Goal: Information Seeking & Learning: Understand process/instructions

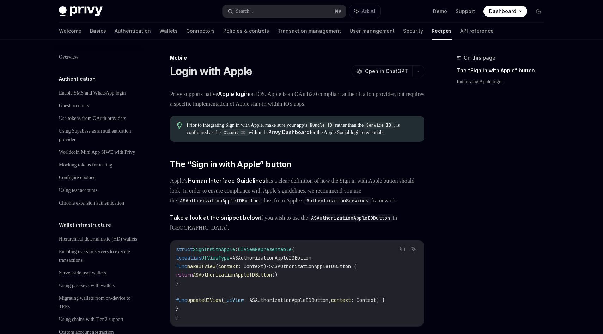
scroll to position [713, 0]
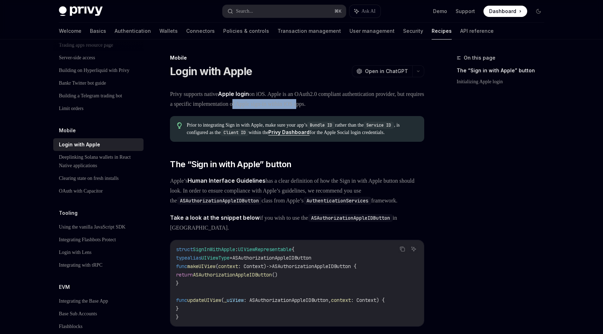
drag, startPoint x: 299, startPoint y: 103, endPoint x: 379, endPoint y: 103, distance: 79.7
click at [378, 103] on span "Privy supports native Apple login on iOS. Apple is an OAuth2.0 compliant authen…" at bounding box center [297, 99] width 254 height 20
click at [379, 103] on span "Privy supports native Apple login on iOS. Apple is an OAuth2.0 compliant authen…" at bounding box center [297, 99] width 254 height 20
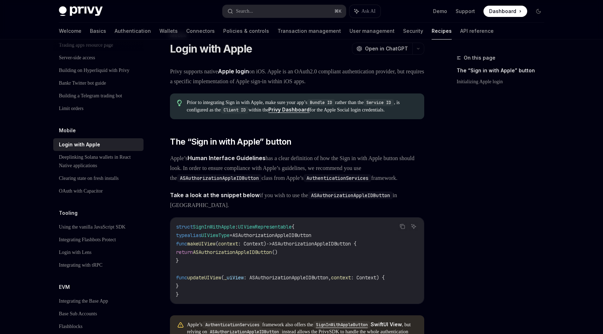
scroll to position [23, 0]
drag, startPoint x: 245, startPoint y: 102, endPoint x: 356, endPoint y: 102, distance: 110.4
click at [355, 102] on span "Prior to integrating Sign in with Apple, make sure your app’s Bundle ID rather …" at bounding box center [302, 106] width 230 height 14
click at [335, 102] on code "Bundle ID" at bounding box center [321, 102] width 28 height 7
drag, startPoint x: 326, startPoint y: 103, endPoint x: 387, endPoint y: 102, distance: 61.0
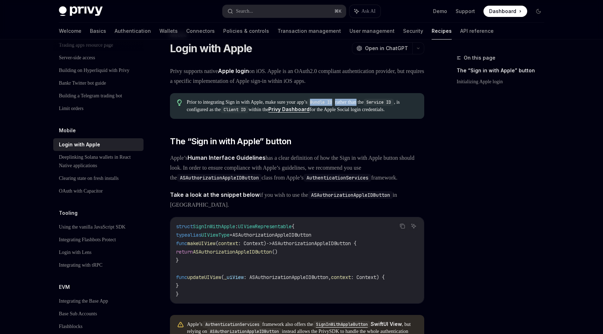
click at [386, 102] on span "Prior to integrating Sign in with Apple, make sure your app’s Bundle ID rather …" at bounding box center [302, 106] width 230 height 14
click at [387, 102] on span "Prior to integrating Sign in with Apple, make sure your app’s Bundle ID rather …" at bounding box center [302, 106] width 230 height 14
drag, startPoint x: 251, startPoint y: 108, endPoint x: 288, endPoint y: 108, distance: 37.4
click at [288, 108] on span "Prior to integrating Sign in with Apple, make sure your app’s Bundle ID rather …" at bounding box center [302, 106] width 230 height 14
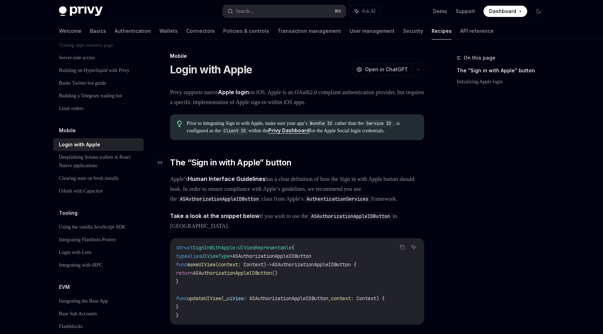
scroll to position [1, 0]
drag, startPoint x: 232, startPoint y: 129, endPoint x: 286, endPoint y: 129, distance: 54.3
click at [286, 129] on span "Prior to integrating Sign in with Apple, make sure your app’s Bundle ID rather …" at bounding box center [302, 127] width 230 height 14
drag, startPoint x: 331, startPoint y: 122, endPoint x: 358, endPoint y: 122, distance: 27.2
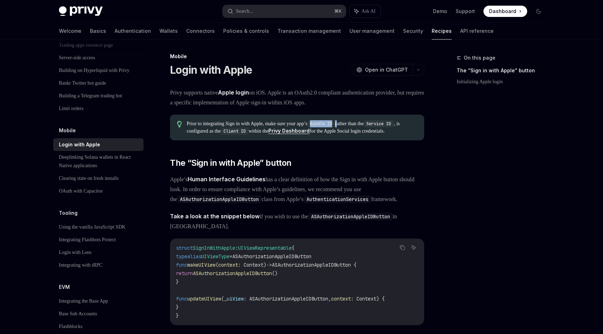
click at [358, 122] on span "Prior to integrating Sign in with Apple, make sure your app’s Bundle ID rather …" at bounding box center [302, 127] width 230 height 14
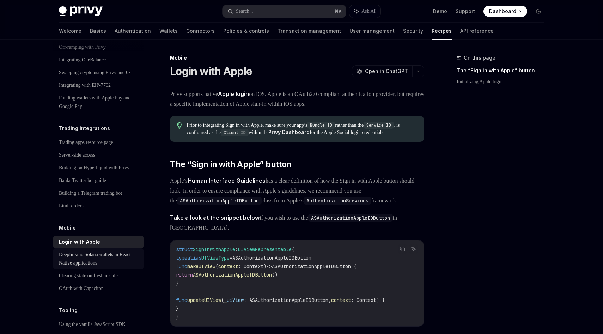
scroll to position [572, 0]
